Goal: Use online tool/utility: Utilize a website feature to perform a specific function

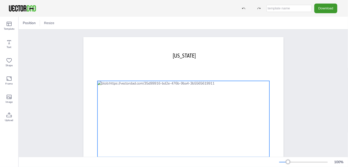
scroll to position [47, 0]
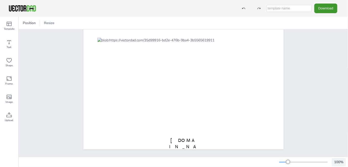
click at [338, 160] on div "100 %" at bounding box center [339, 161] width 12 height 5
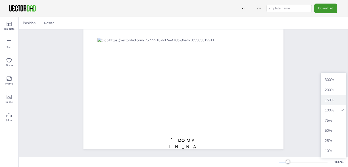
click at [329, 100] on span "150 %" at bounding box center [333, 99] width 21 height 5
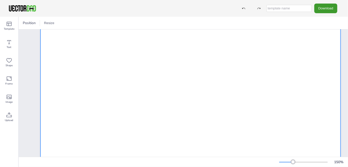
scroll to position [72, 0]
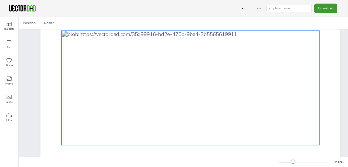
click at [250, 64] on div at bounding box center [191, 88] width 258 height 114
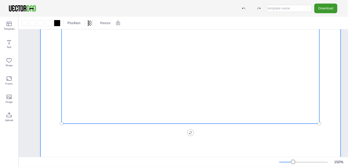
scroll to position [48, 0]
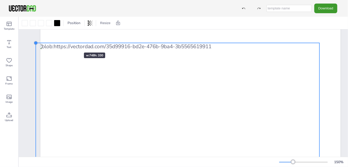
drag, startPoint x: 63, startPoint y: 55, endPoint x: 69, endPoint y: 43, distance: 12.9
click at [69, 43] on div "[US_STATE] [DOMAIN_NAME]" at bounding box center [191, 105] width 301 height 232
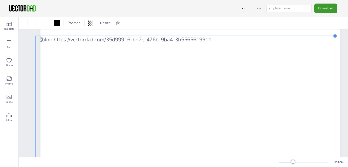
drag, startPoint x: 321, startPoint y: 42, endPoint x: 337, endPoint y: 39, distance: 15.8
click at [337, 39] on div "[US_STATE] [DOMAIN_NAME]" at bounding box center [191, 105] width 301 height 232
click at [273, 161] on div "150 %" at bounding box center [184, 162] width 330 height 8
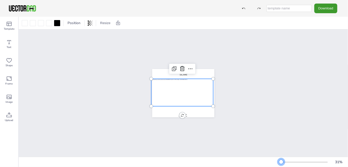
click at [282, 161] on div at bounding box center [304, 162] width 49 height 4
click at [339, 160] on div "31 %" at bounding box center [339, 161] width 12 height 5
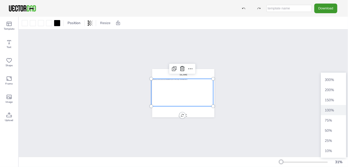
click at [338, 111] on span "100 %" at bounding box center [333, 110] width 21 height 5
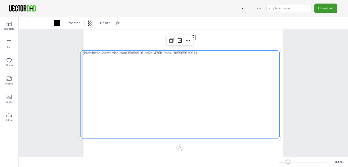
scroll to position [25, 0]
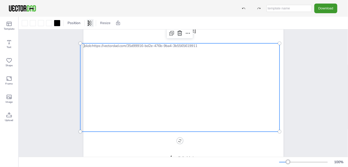
click at [90, 21] on icon at bounding box center [90, 23] width 1 height 5
click at [75, 23] on span "Position" at bounding box center [74, 23] width 15 height 5
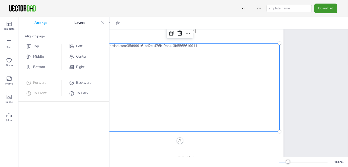
click at [103, 23] on icon at bounding box center [102, 22] width 5 height 5
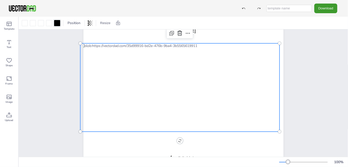
click at [57, 24] on div at bounding box center [57, 23] width 6 height 6
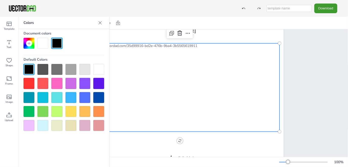
click at [28, 82] on div at bounding box center [29, 83] width 11 height 11
click at [30, 70] on div at bounding box center [29, 69] width 11 height 11
click at [171, 93] on div at bounding box center [180, 87] width 200 height 88
click at [173, 92] on div at bounding box center [180, 87] width 200 height 88
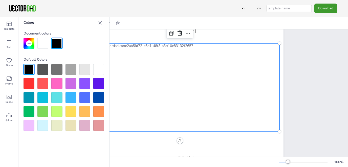
click at [173, 92] on div at bounding box center [180, 87] width 200 height 88
click at [28, 41] on div at bounding box center [29, 43] width 6 height 6
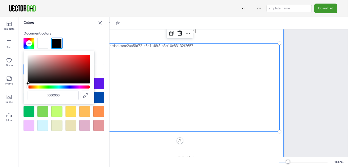
click at [130, 39] on div at bounding box center [184, 89] width 200 height 155
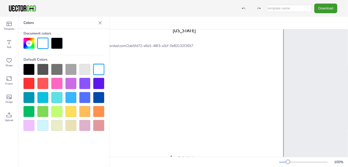
click at [100, 22] on icon at bounding box center [100, 22] width 5 height 5
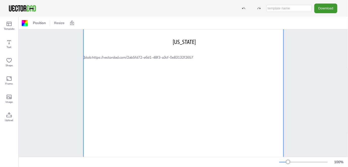
scroll to position [47, 0]
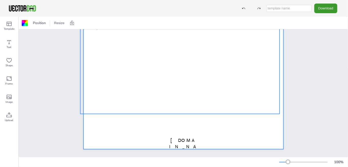
click at [243, 99] on div at bounding box center [180, 70] width 200 height 88
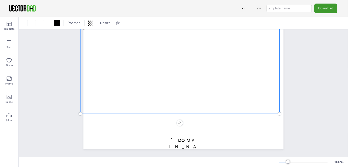
click at [243, 99] on div at bounding box center [180, 70] width 200 height 88
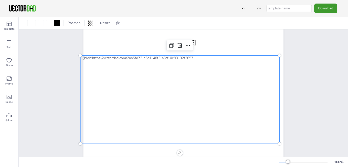
scroll to position [0, 0]
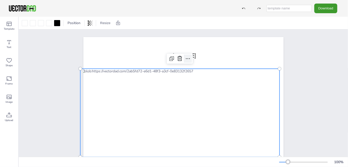
click at [186, 56] on icon at bounding box center [188, 58] width 6 height 6
click at [171, 59] on icon at bounding box center [172, 59] width 2 height 2
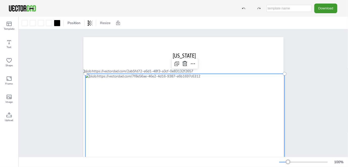
click at [164, 78] on div at bounding box center [185, 118] width 200 height 88
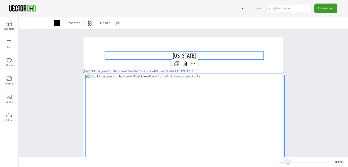
click at [217, 59] on div "[US_STATE]" at bounding box center [184, 56] width 159 height 8
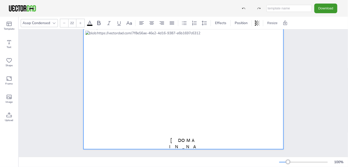
scroll to position [47, 0]
